Goal: Find specific page/section: Find specific page/section

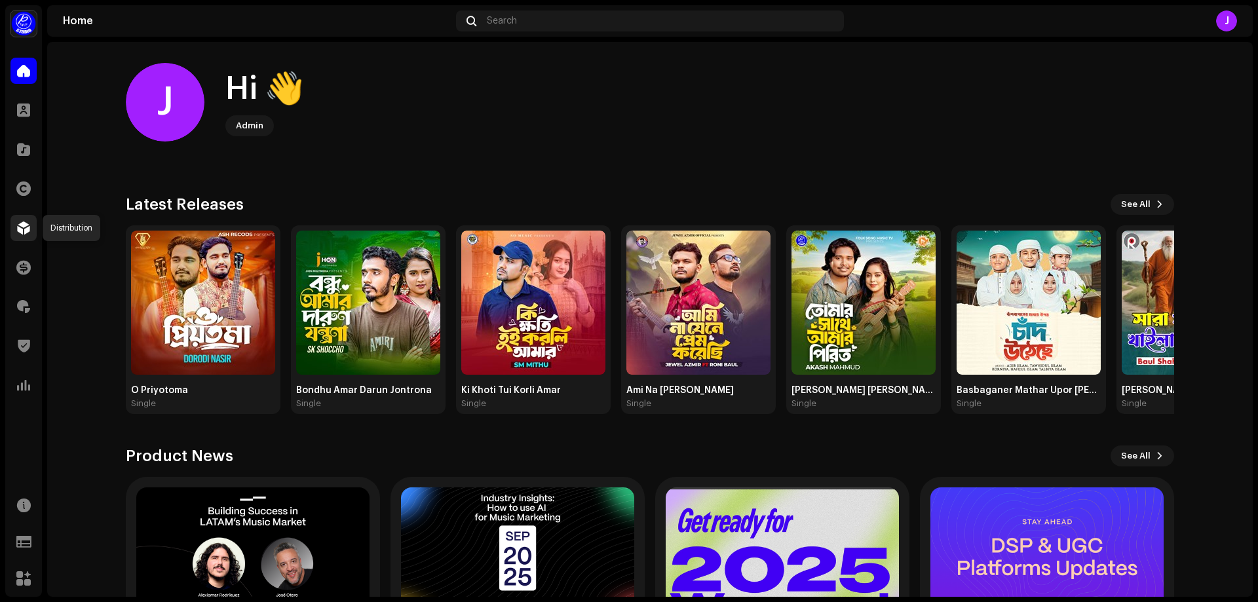
click at [22, 225] on span at bounding box center [23, 228] width 13 height 10
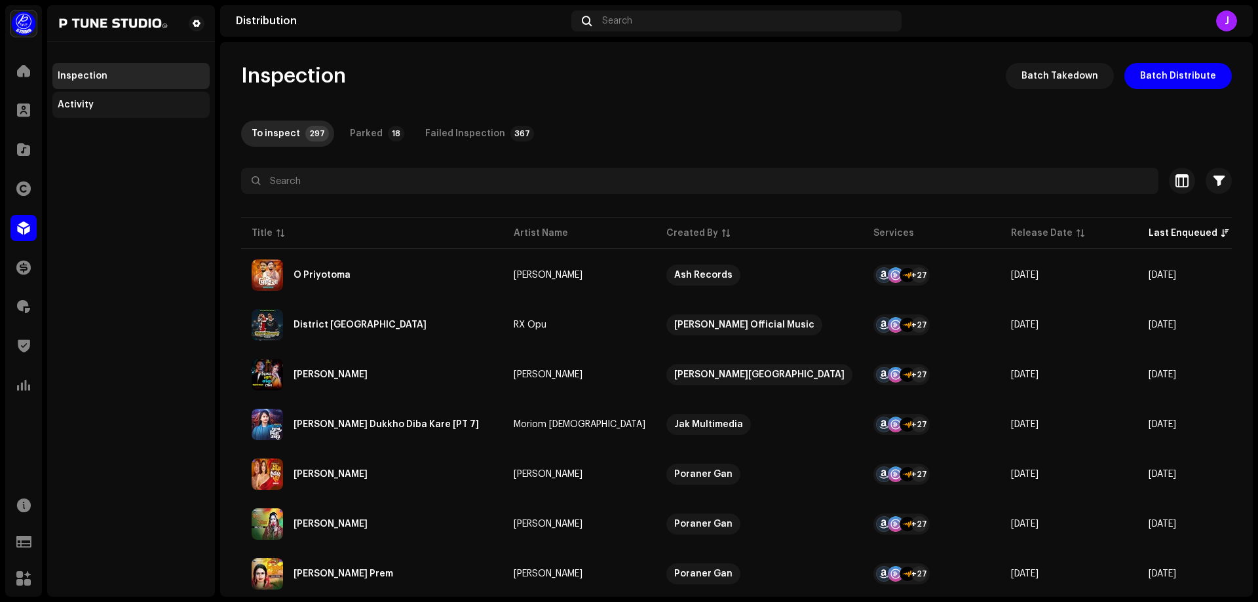
click at [100, 107] on div "Activity" at bounding box center [131, 105] width 147 height 10
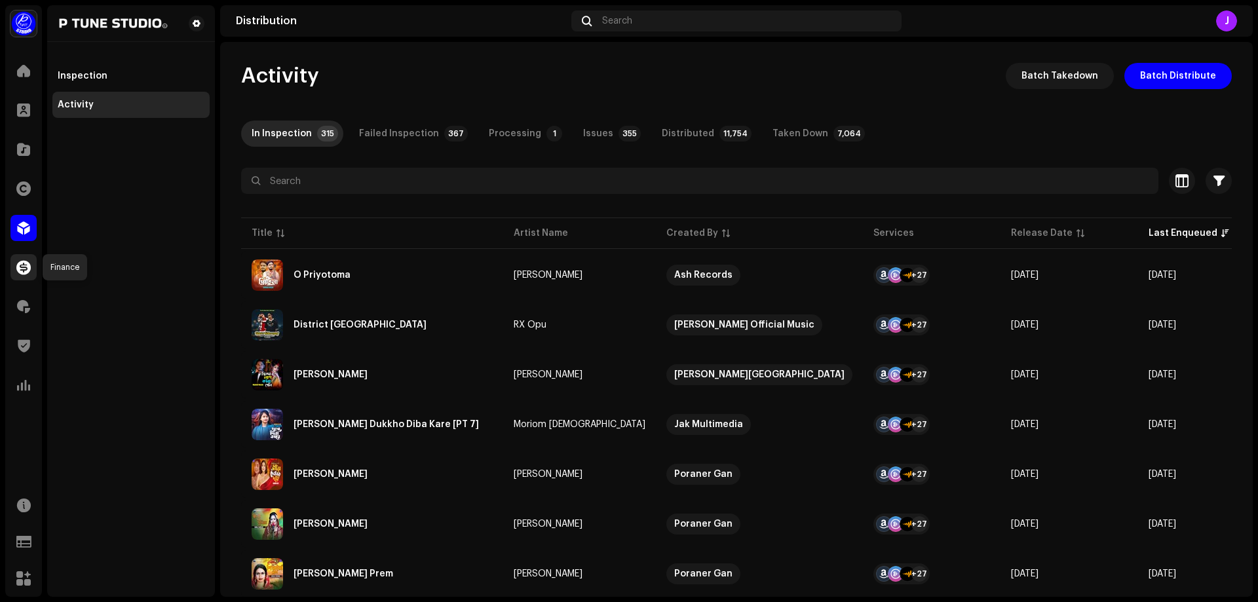
click at [26, 269] on span at bounding box center [23, 267] width 14 height 10
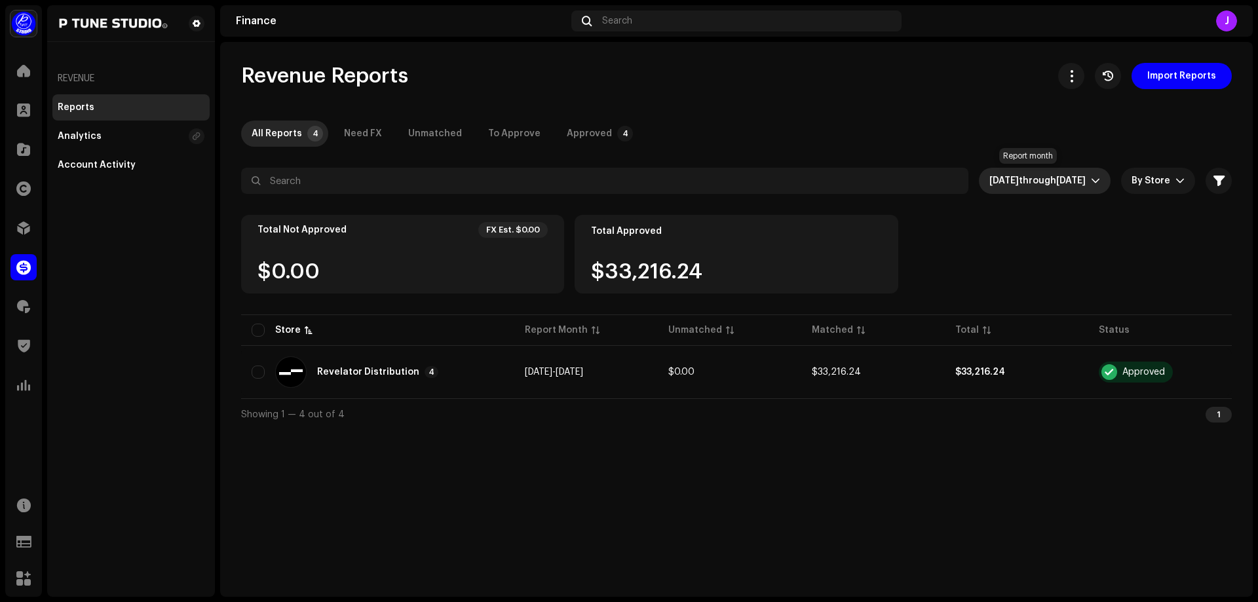
click at [993, 181] on span "[DATE]" at bounding box center [1003, 180] width 29 height 9
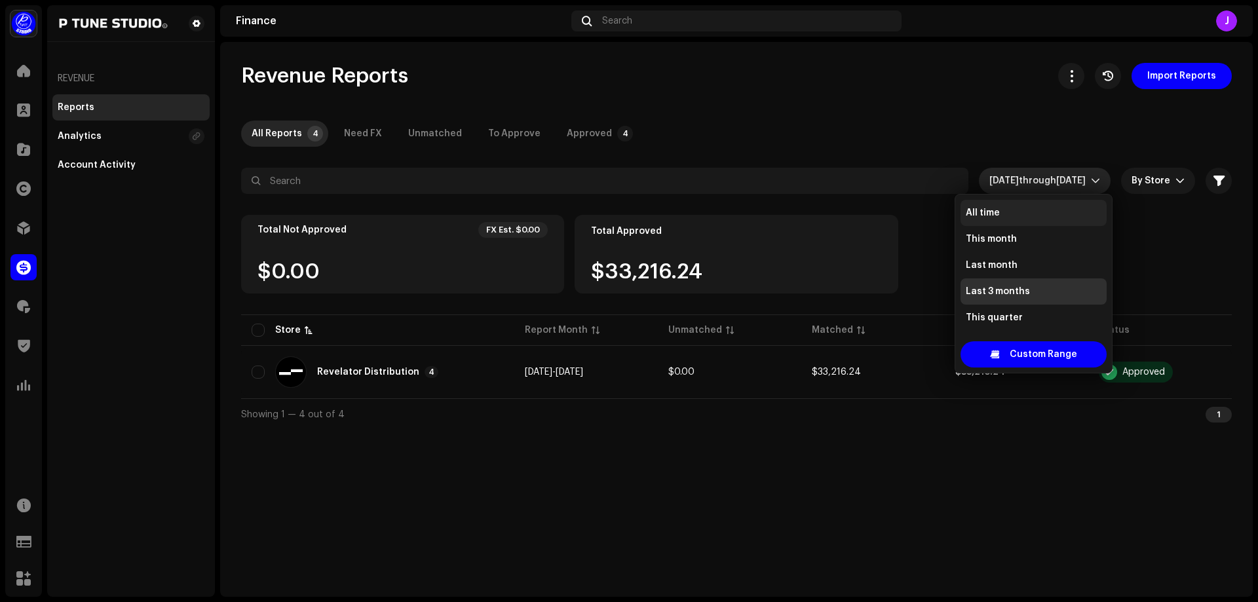
click at [993, 208] on span "All time" at bounding box center [983, 212] width 34 height 13
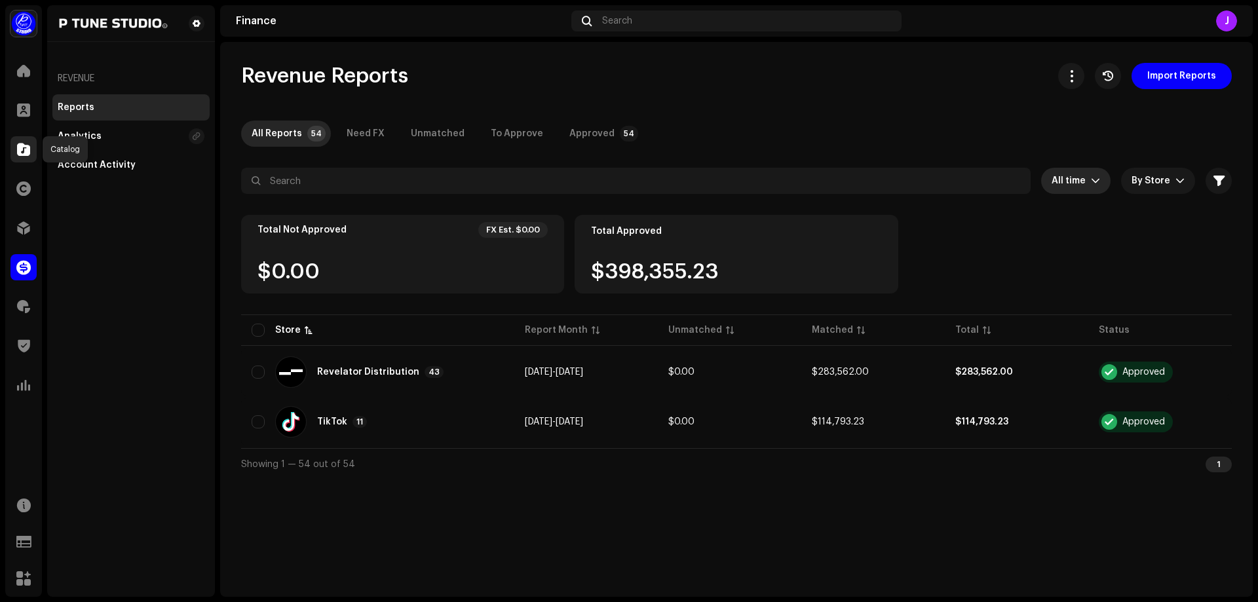
click at [22, 147] on span at bounding box center [23, 149] width 13 height 10
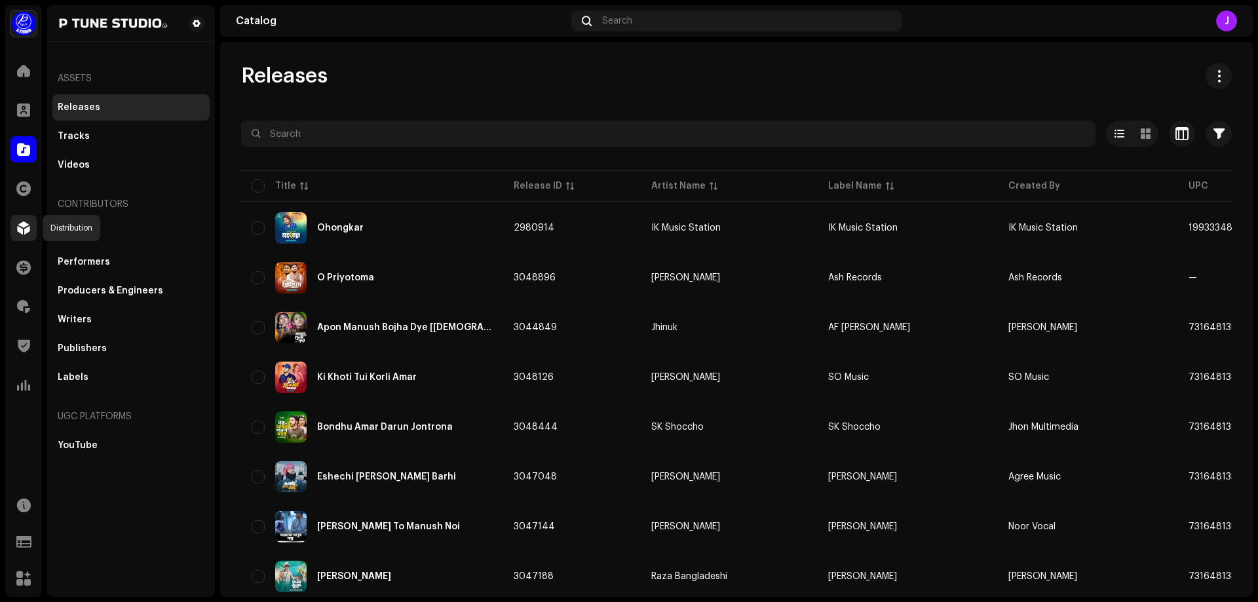
click at [27, 230] on span at bounding box center [23, 228] width 13 height 10
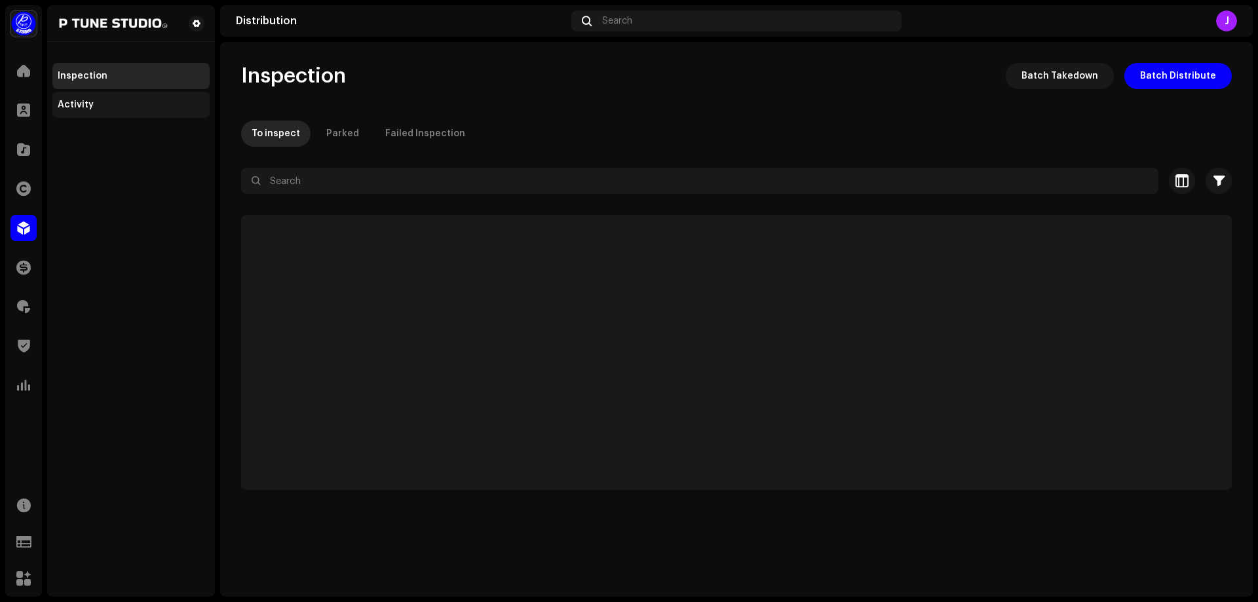
click at [77, 101] on div "Activity" at bounding box center [76, 105] width 36 height 10
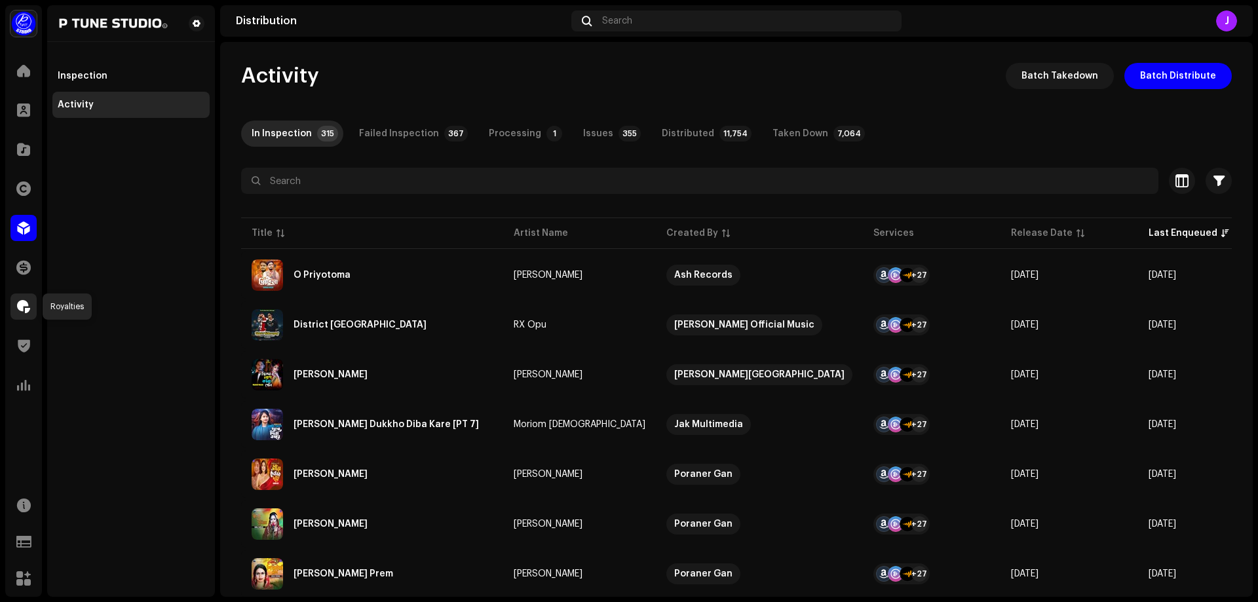
click at [28, 305] on span at bounding box center [23, 306] width 13 height 10
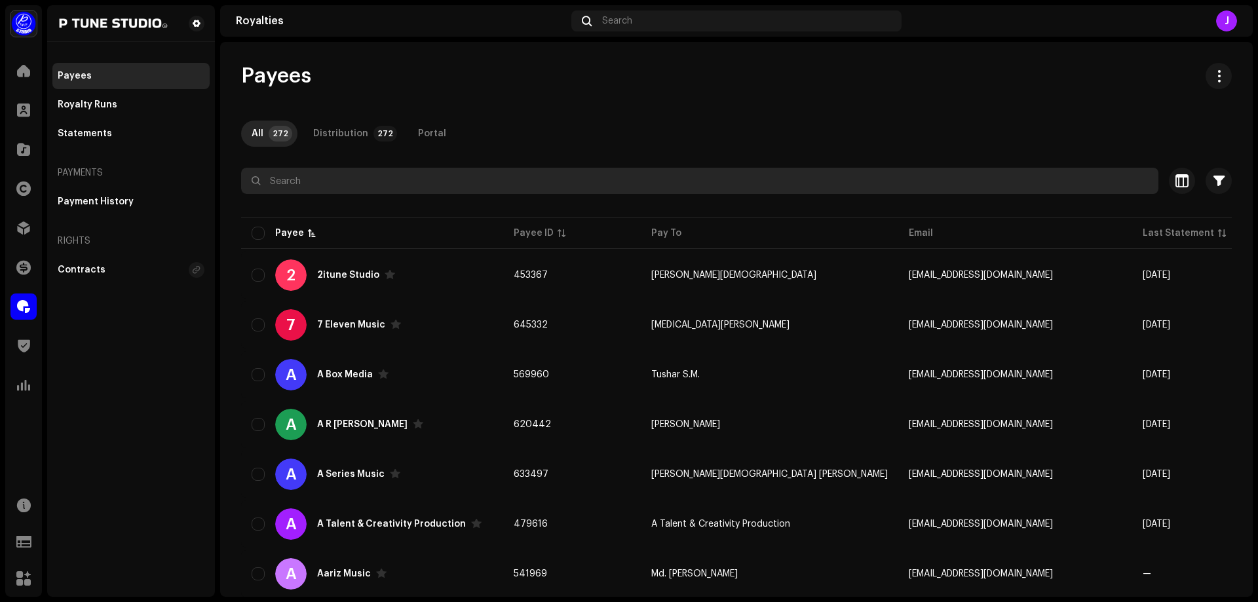
click at [330, 184] on input "text" at bounding box center [699, 181] width 917 height 26
paste input "Ajob Studios"
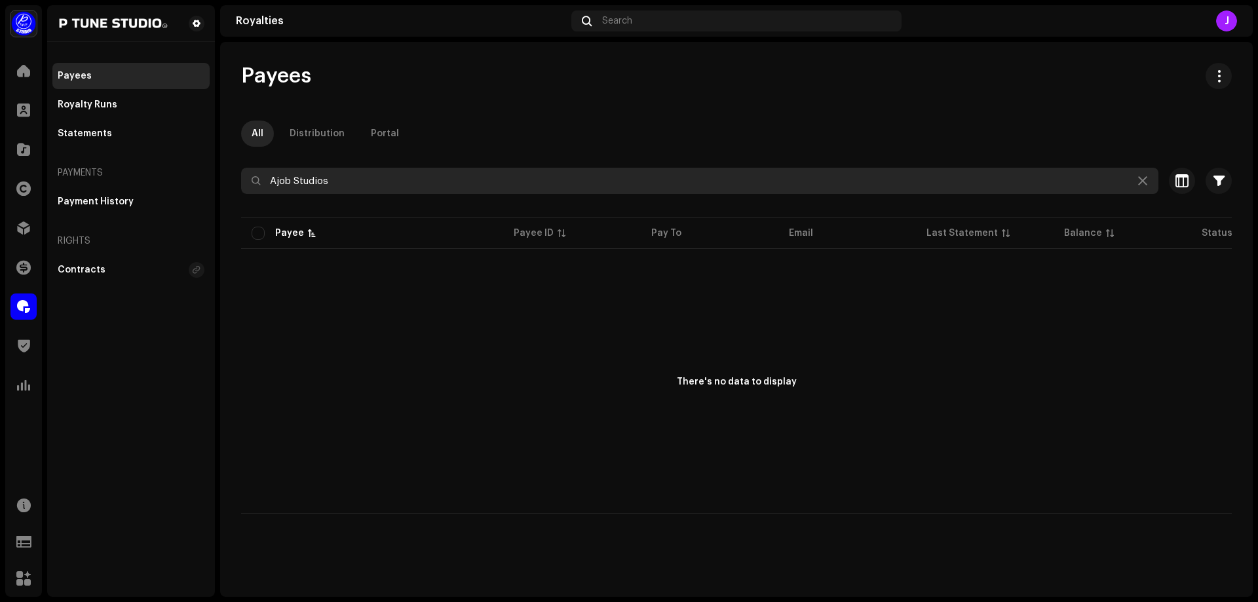
click at [340, 190] on input "Ajob Studios" at bounding box center [699, 181] width 917 height 26
click at [340, 189] on input "Ajob Studios" at bounding box center [699, 181] width 917 height 26
paste input "Faith Tune"
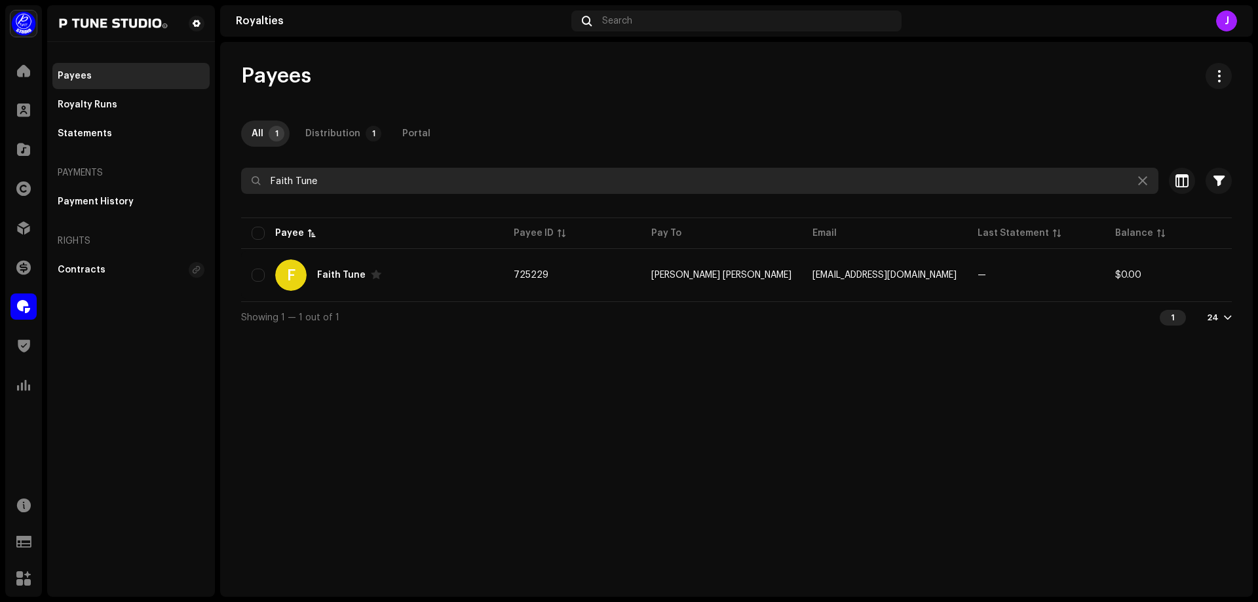
type input "Faith Tune"
